Goal: Find specific page/section: Find specific page/section

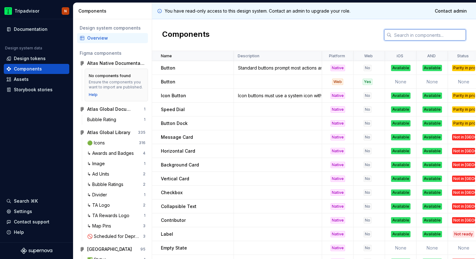
click at [425, 35] on input "text" at bounding box center [429, 34] width 74 height 11
type input "g"
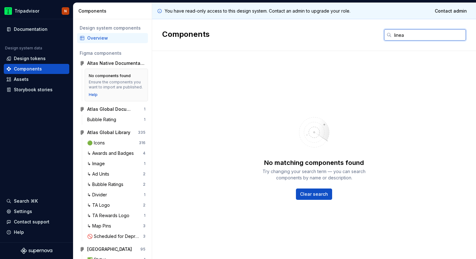
type input "linear"
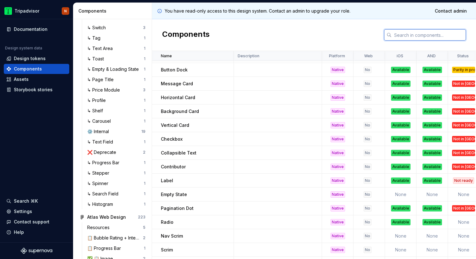
scroll to position [477, 0]
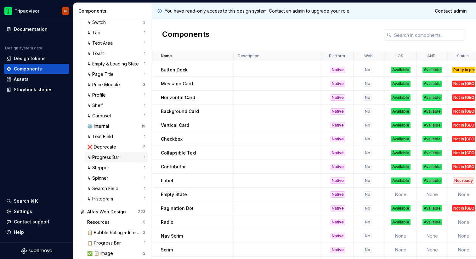
click at [105, 155] on div "↳ Progress Bar" at bounding box center [104, 157] width 35 height 6
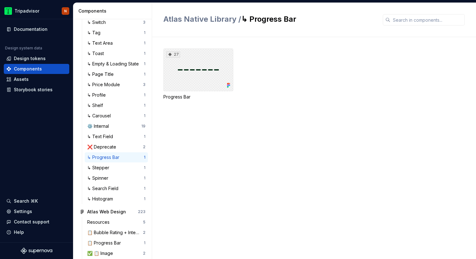
click at [194, 80] on div "27" at bounding box center [199, 70] width 70 height 43
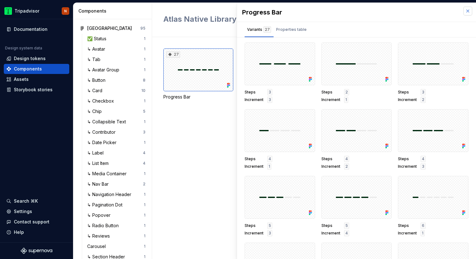
click at [468, 13] on button "button" at bounding box center [468, 11] width 9 height 9
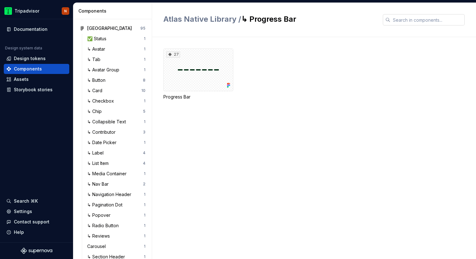
click at [411, 21] on input "text" at bounding box center [428, 19] width 74 height 11
type input "l"
type input "p"
click at [108, 31] on div "[GEOGRAPHIC_DATA]" at bounding box center [109, 28] width 45 height 6
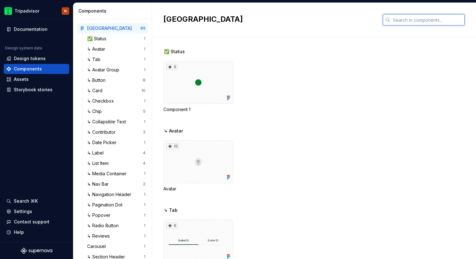
click at [425, 21] on input "text" at bounding box center [428, 19] width 74 height 11
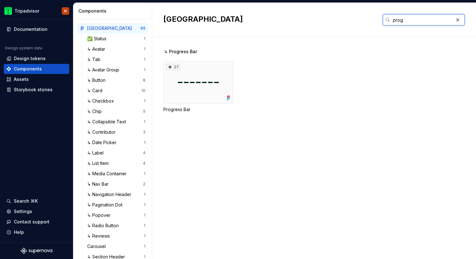
type input "progr"
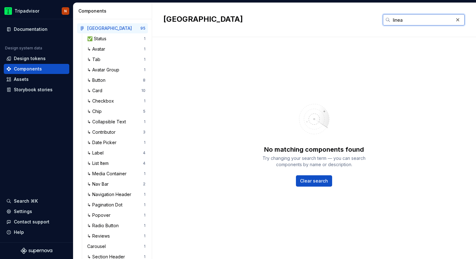
type input "linear"
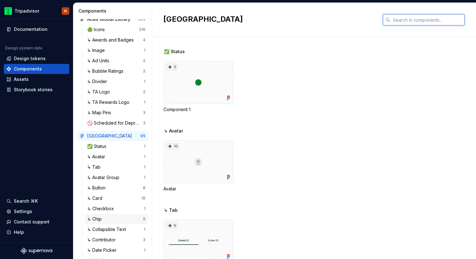
scroll to position [107, 0]
